Goal: Task Accomplishment & Management: Use online tool/utility

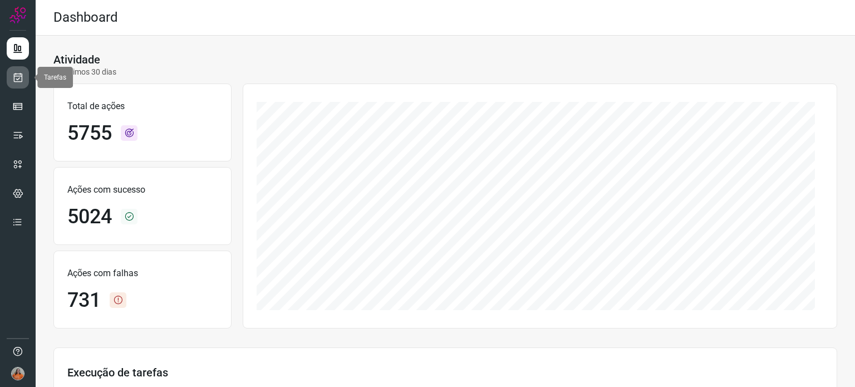
click at [22, 78] on icon at bounding box center [18, 77] width 12 height 11
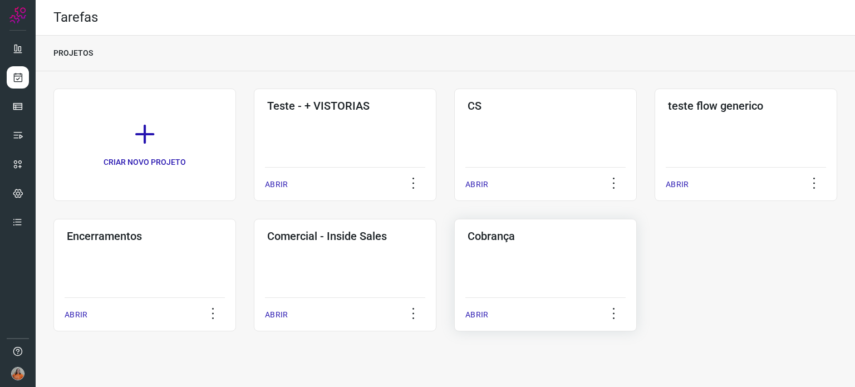
click at [556, 271] on div "Cobrança ABRIR" at bounding box center [545, 275] width 183 height 112
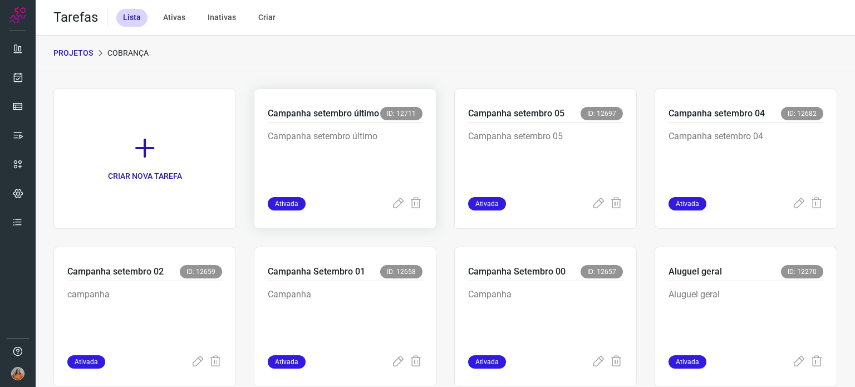
click at [399, 158] on p "Campanha setembro último" at bounding box center [345, 158] width 155 height 56
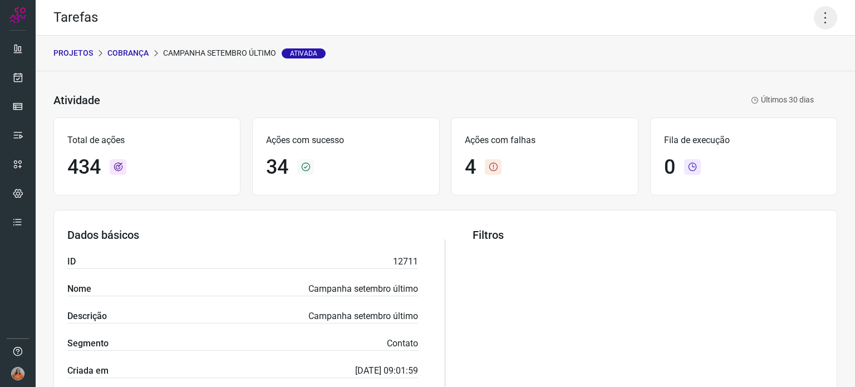
click at [816, 23] on icon at bounding box center [825, 17] width 23 height 23
click at [784, 69] on li "Executar" at bounding box center [777, 73] width 101 height 18
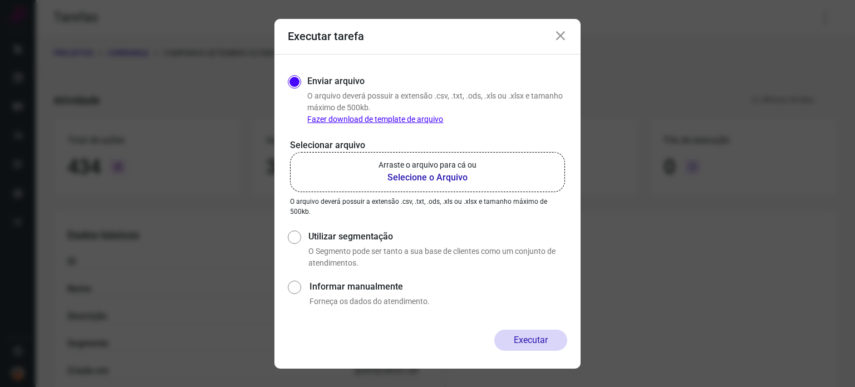
click at [434, 176] on b "Selecione o Arquivo" at bounding box center [428, 177] width 98 height 13
click at [0, 0] on input "Arraste o arquivo para cá ou Selecione o Arquivo" at bounding box center [0, 0] width 0 height 0
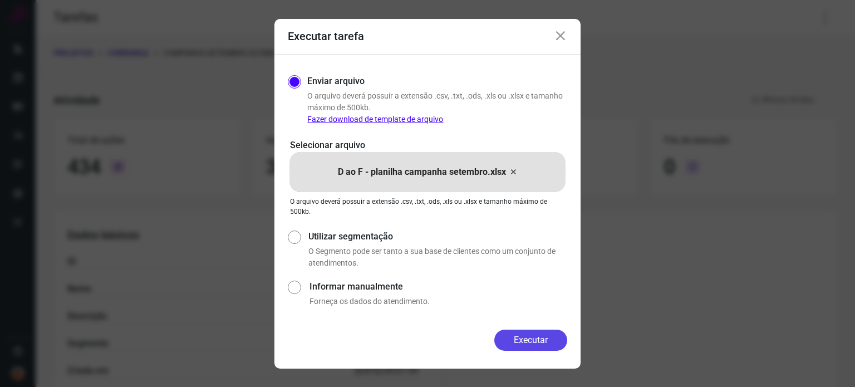
click at [546, 348] on button "Executar" at bounding box center [530, 340] width 73 height 21
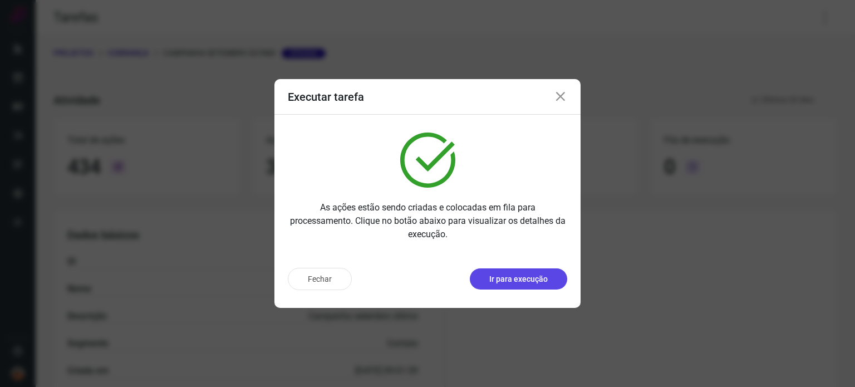
click at [507, 276] on p "Ir para execução" at bounding box center [518, 279] width 58 height 12
